Goal: Task Accomplishment & Management: Use online tool/utility

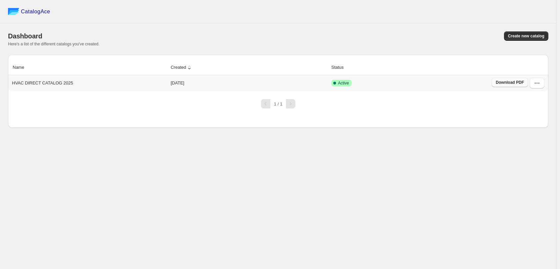
click at [518, 85] on span "Download PDF" at bounding box center [509, 82] width 28 height 5
click at [408, 145] on div "CatalogAce Dashboard Create new catalog Here's a list of the different catalogs…" at bounding box center [278, 134] width 556 height 269
click at [537, 83] on icon "button" at bounding box center [536, 83] width 7 height 7
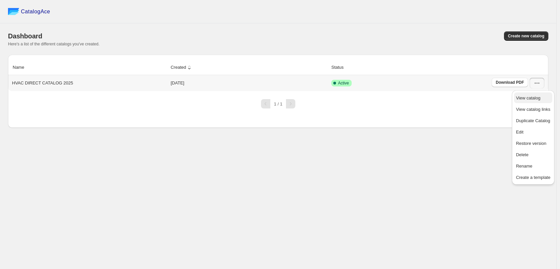
click at [540, 99] on span "View catalog" at bounding box center [528, 97] width 24 height 5
click at [538, 136] on button "Edit" at bounding box center [533, 131] width 38 height 11
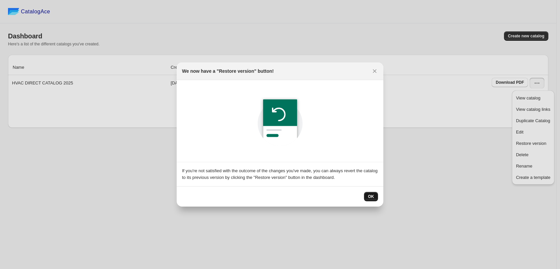
click at [372, 197] on span "OK" at bounding box center [371, 196] width 6 height 5
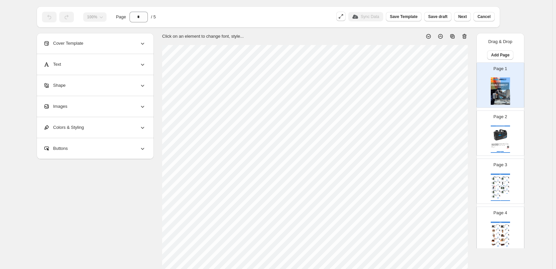
scroll to position [15, 0]
click at [465, 18] on span "Next" at bounding box center [462, 16] width 9 height 5
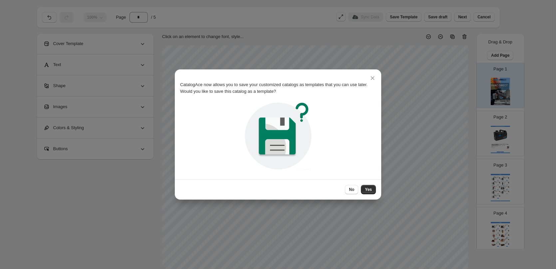
drag, startPoint x: 367, startPoint y: 190, endPoint x: 372, endPoint y: 187, distance: 5.5
click at [367, 190] on span "Yes" at bounding box center [368, 189] width 7 height 5
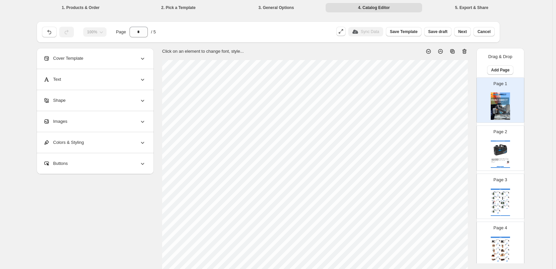
scroll to position [15, 0]
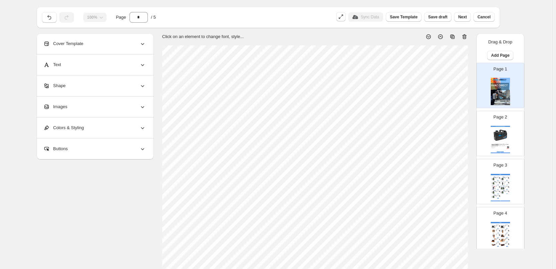
click at [461, 18] on span "Next" at bounding box center [462, 16] width 9 height 5
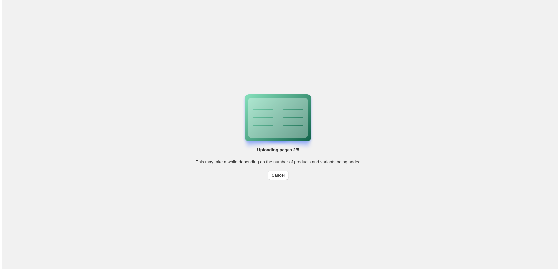
scroll to position [0, 0]
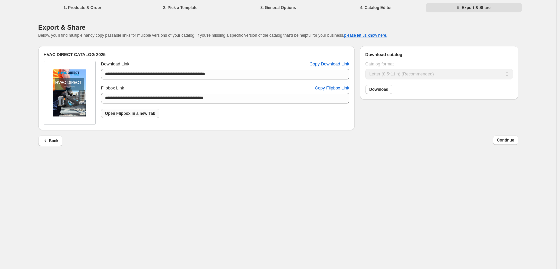
click at [118, 117] on link "Open Flipbox in a new Tab" at bounding box center [130, 113] width 58 height 9
click at [341, 89] on span "Copy Flipbox Link" at bounding box center [332, 88] width 34 height 7
click at [331, 90] on span "Copy Flipbox Link" at bounding box center [332, 88] width 34 height 7
click at [296, 157] on div "**********" at bounding box center [278, 134] width 556 height 269
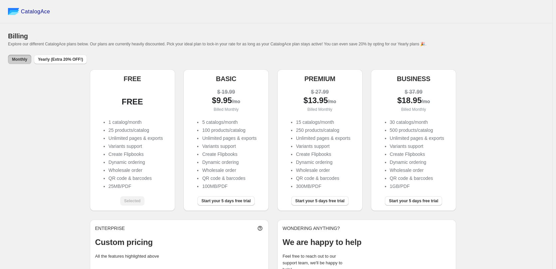
click at [77, 96] on div "FREE FREE 1 catalog/month 25 products/catalog Unlimited pages & exports Variant…" at bounding box center [276, 182] width 537 height 227
click at [331, 0] on div "CatalogAce" at bounding box center [276, 11] width 553 height 23
click at [509, 129] on div "FREE FREE 1 catalog/month 25 products/catalog Unlimited pages & exports Variant…" at bounding box center [276, 182] width 537 height 227
click at [531, 117] on div "FREE FREE 1 catalog/month 25 products/catalog Unlimited pages & exports Variant…" at bounding box center [276, 182] width 537 height 227
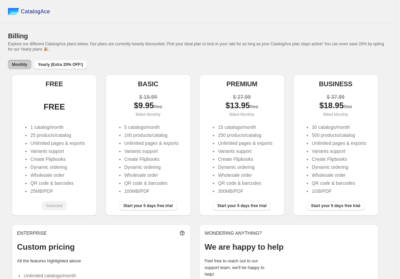
click at [304, 221] on div "FREE FREE 1 catalog/month 25 products/catalog Unlimited pages & exports Variant…" at bounding box center [198, 188] width 373 height 227
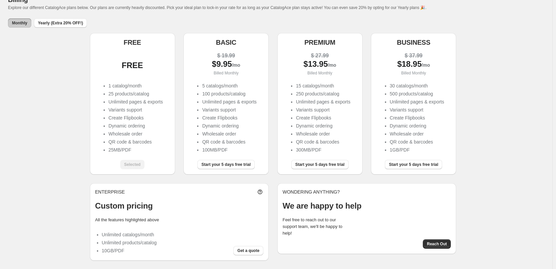
scroll to position [37, 0]
click at [471, 248] on div "FREE FREE 1 catalog/month 25 products/catalog Unlimited pages & exports Variant…" at bounding box center [276, 146] width 537 height 227
click at [501, 167] on div "FREE FREE 1 catalog/month 25 products/catalog Unlimited pages & exports Variant…" at bounding box center [276, 146] width 537 height 227
